Goal: Task Accomplishment & Management: Manage account settings

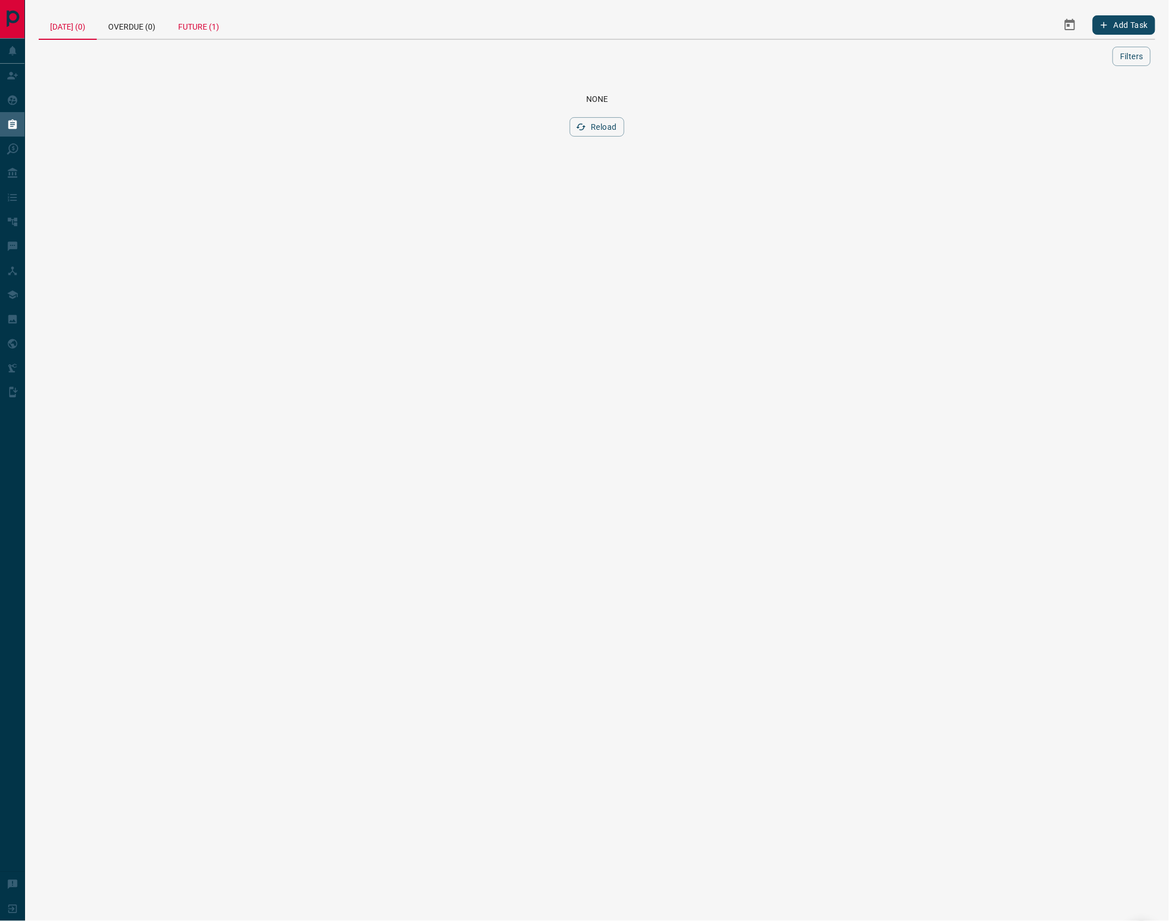
click at [214, 31] on div "Future (1)" at bounding box center [199, 24] width 64 height 27
click at [96, 104] on link "[PERSON_NAME]" at bounding box center [98, 98] width 85 height 11
click at [76, 108] on td "[PERSON_NAME]" at bounding box center [175, 98] width 272 height 33
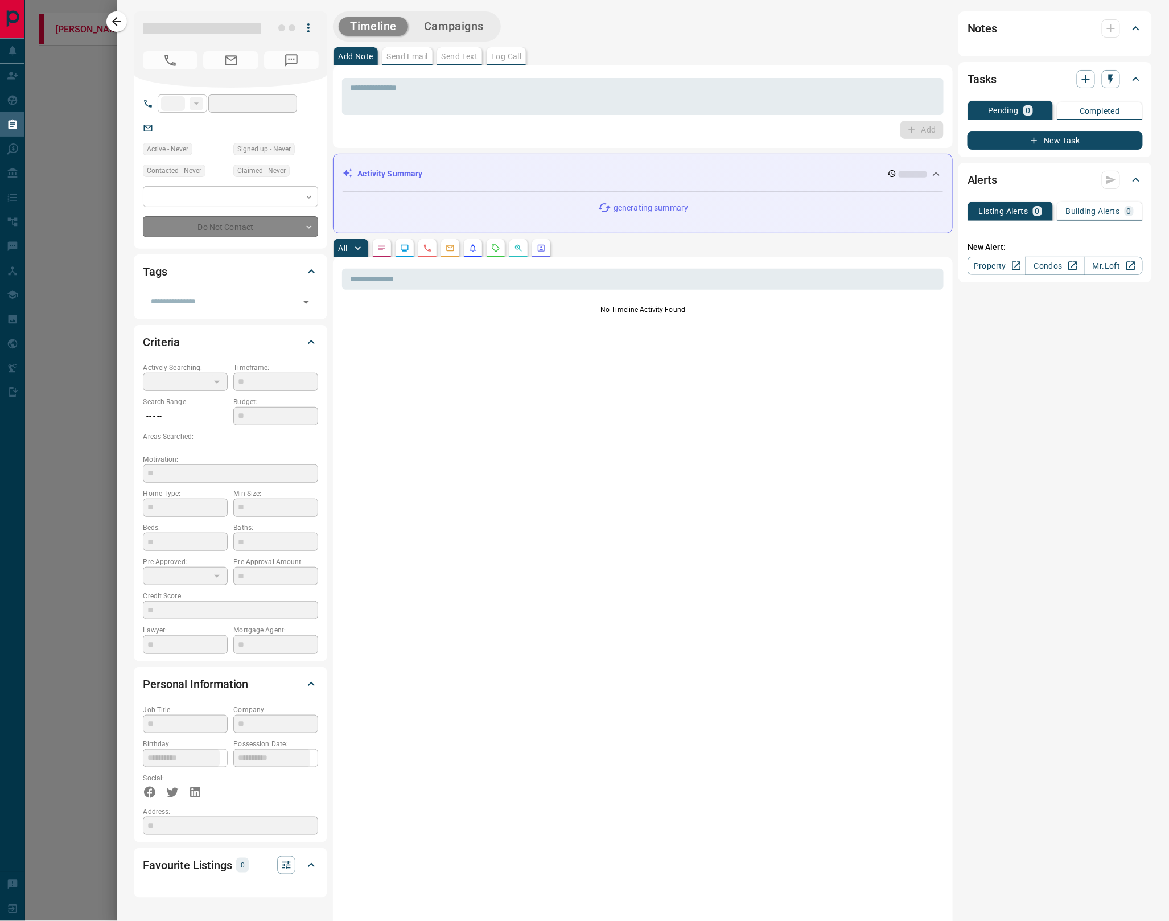
type input "**"
type input "**********"
type input "*"
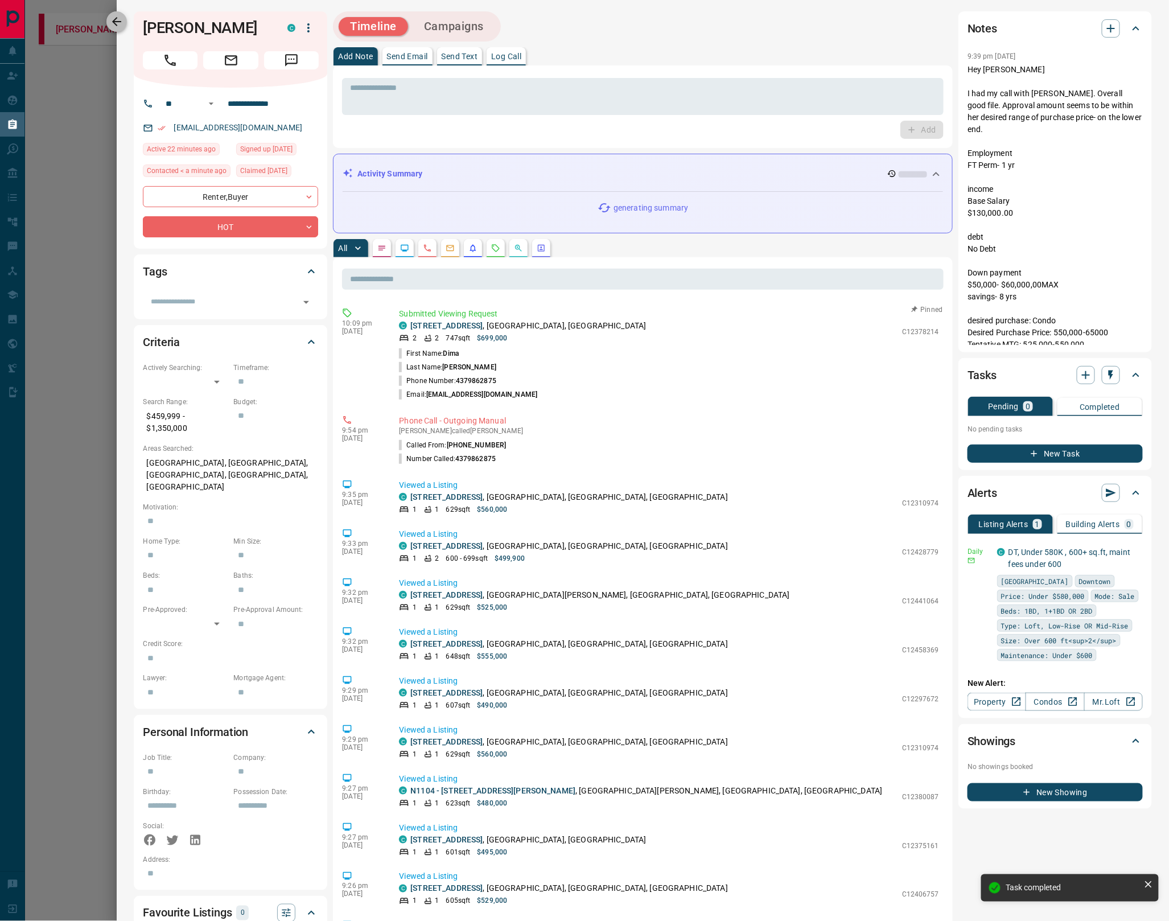
click at [112, 22] on icon "button" at bounding box center [116, 21] width 9 height 9
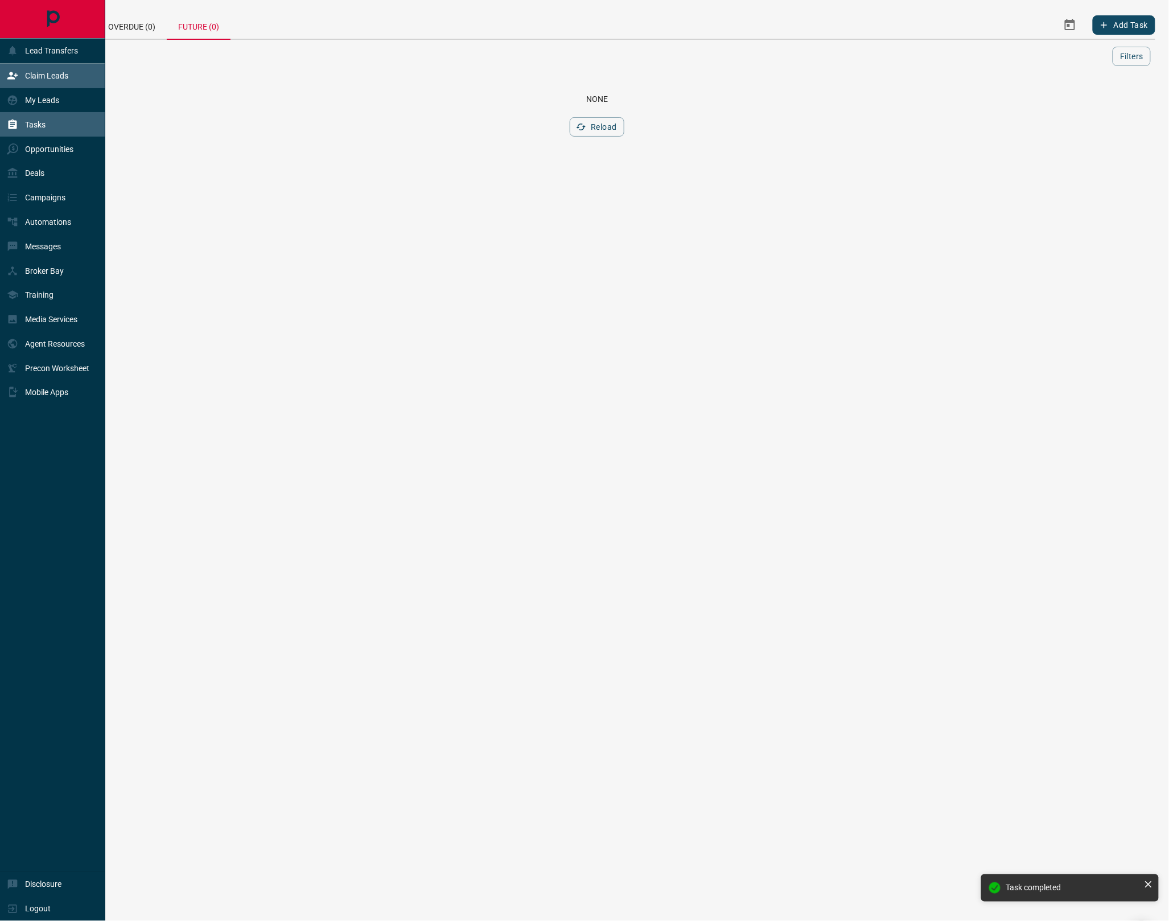
click at [60, 85] on div "Claim Leads" at bounding box center [52, 76] width 105 height 24
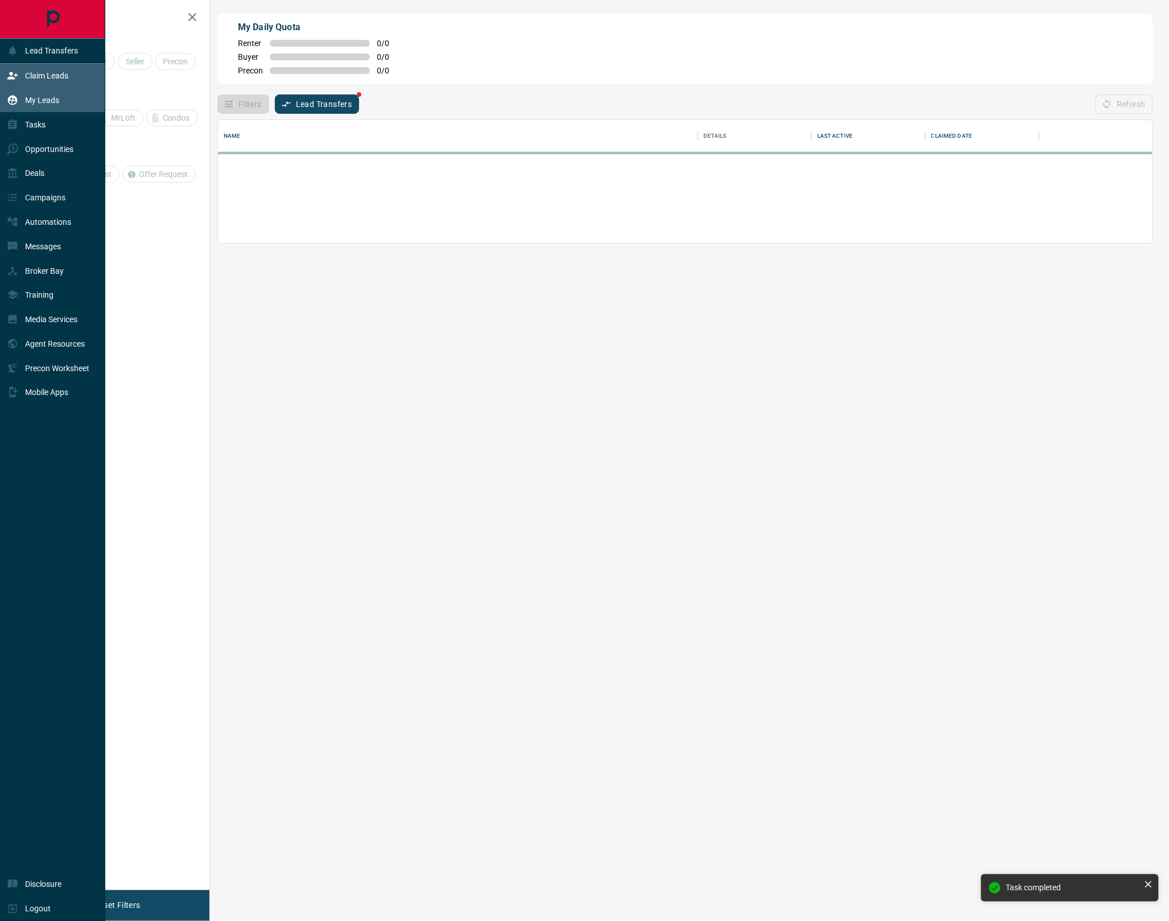
scroll to position [1, 1]
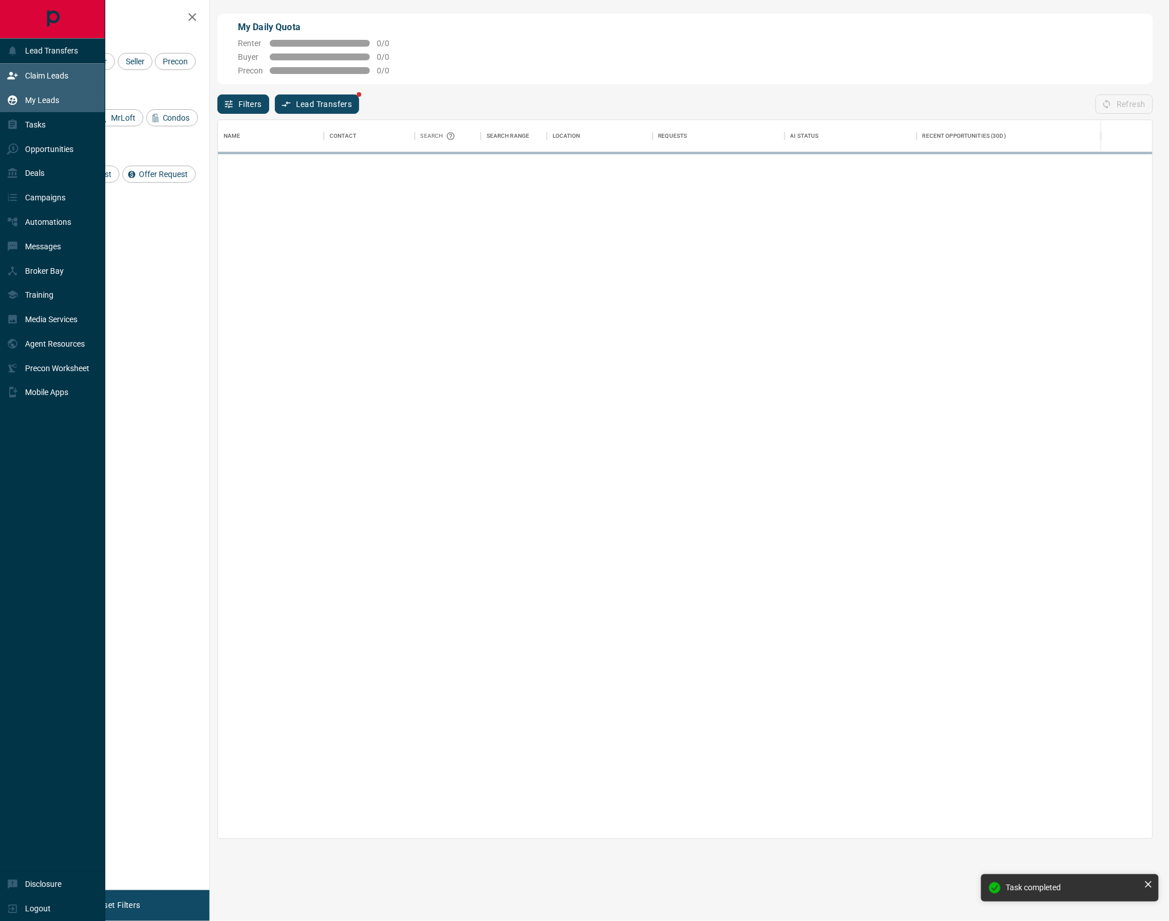
click at [50, 106] on div "My Leads" at bounding box center [33, 100] width 52 height 19
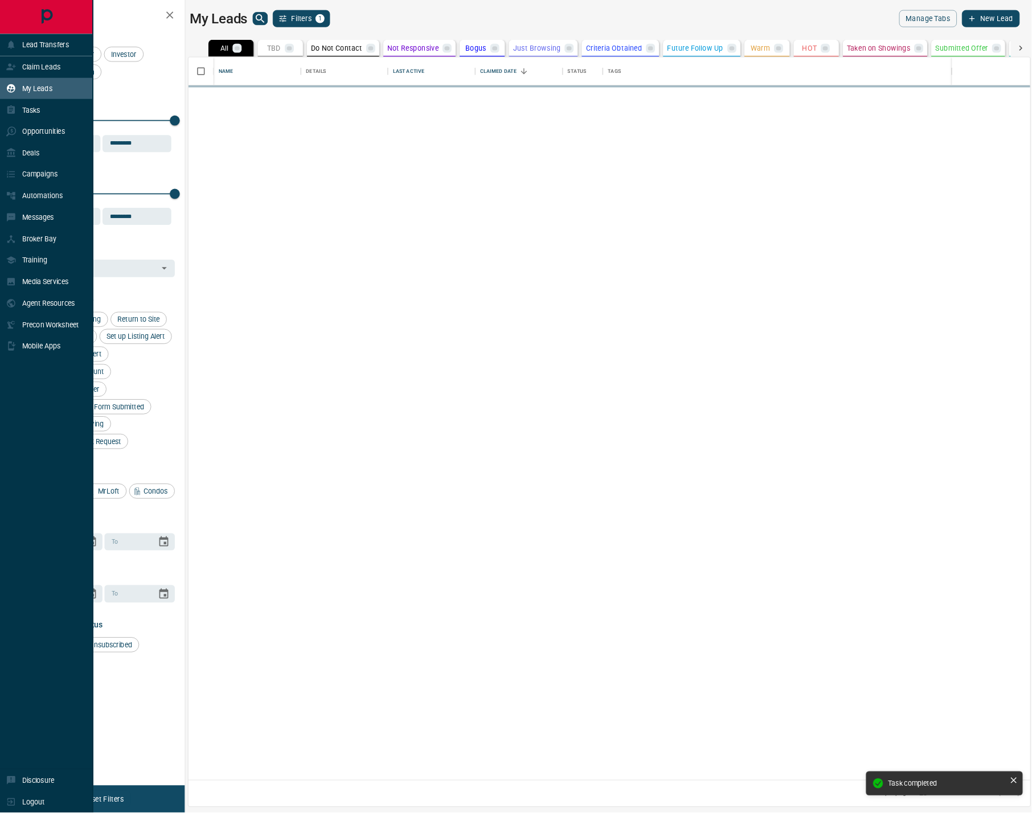
scroll to position [819, 954]
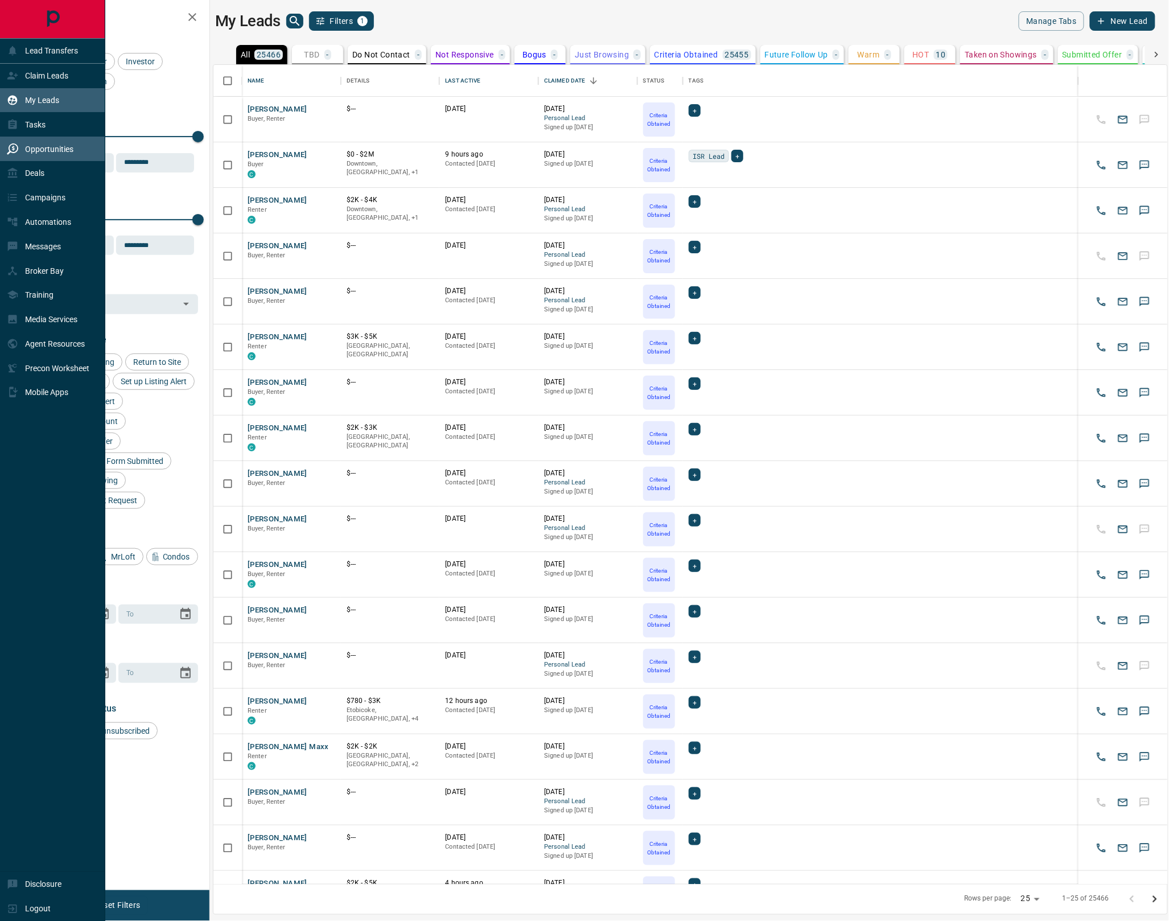
click at [52, 149] on p "Opportunities" at bounding box center [49, 149] width 48 height 9
